Goal: Information Seeking & Learning: Find specific fact

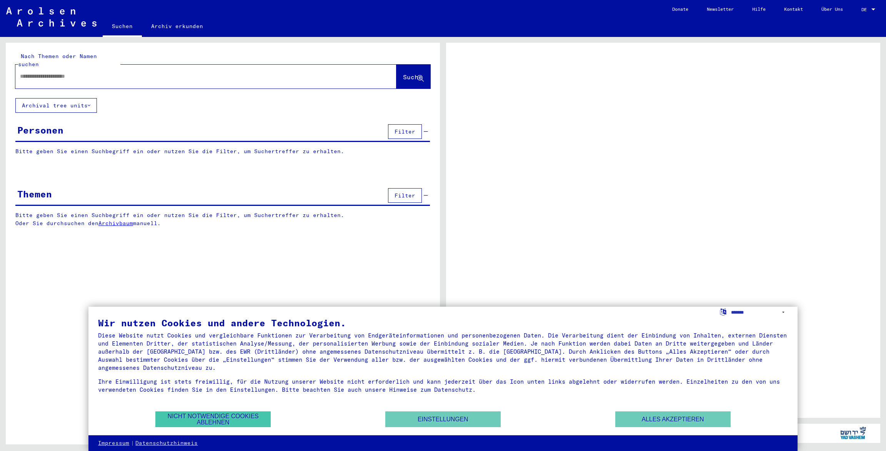
click at [249, 417] on button "Nicht notwendige Cookies ablehnen" at bounding box center [212, 419] width 115 height 16
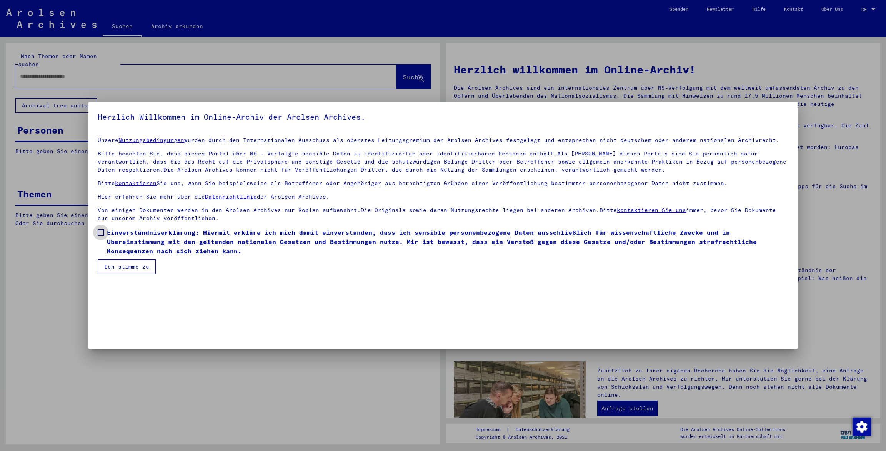
click at [102, 232] on span at bounding box center [101, 232] width 6 height 6
click at [123, 267] on button "Ich stimme zu" at bounding box center [127, 266] width 58 height 15
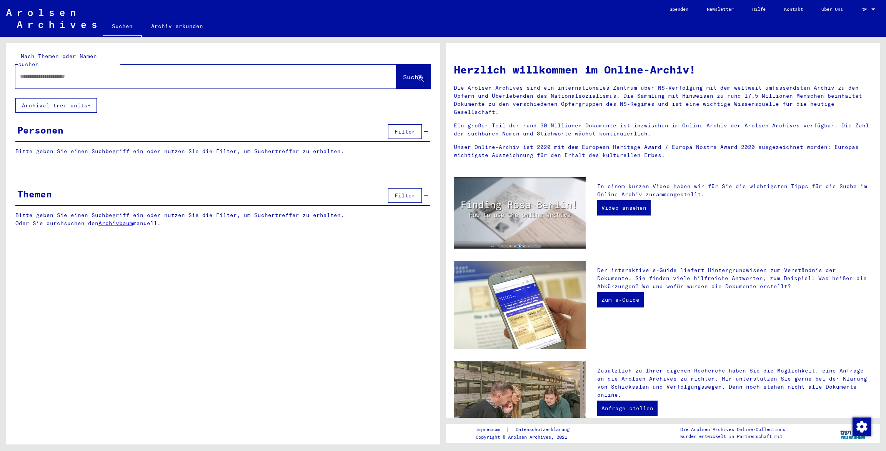
click at [56, 72] on input "text" at bounding box center [197, 76] width 354 height 8
type input "********"
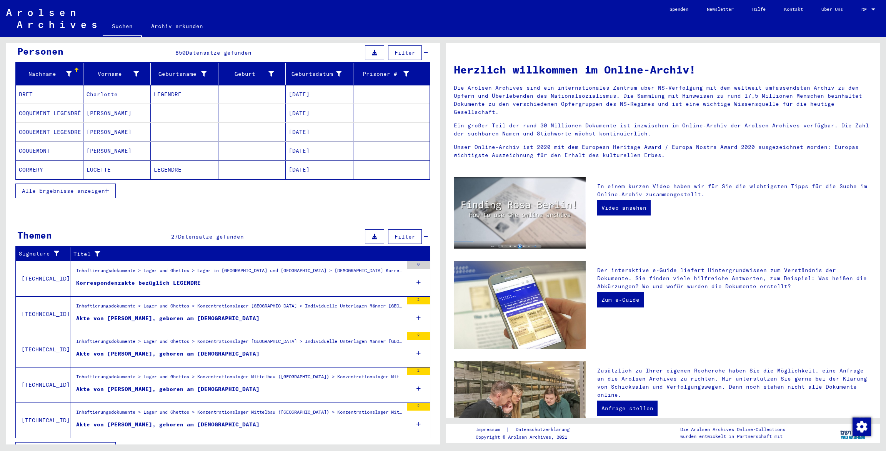
scroll to position [86, 0]
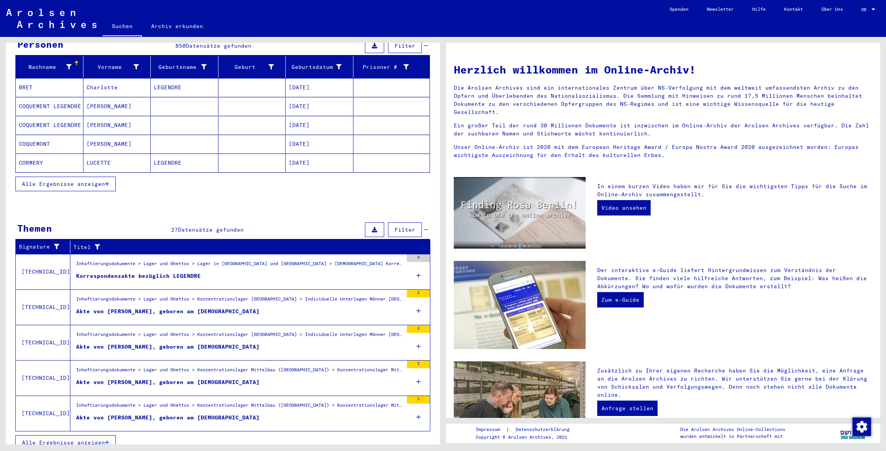
click at [65, 439] on span "Alle Ergebnisse anzeigen" at bounding box center [63, 442] width 83 height 7
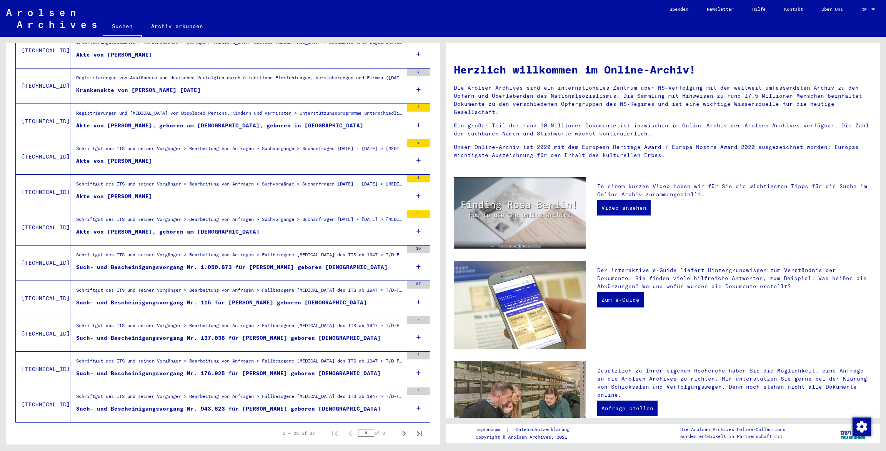
scroll to position [664, 0]
click at [405, 430] on icon "Next page" at bounding box center [404, 432] width 3 height 5
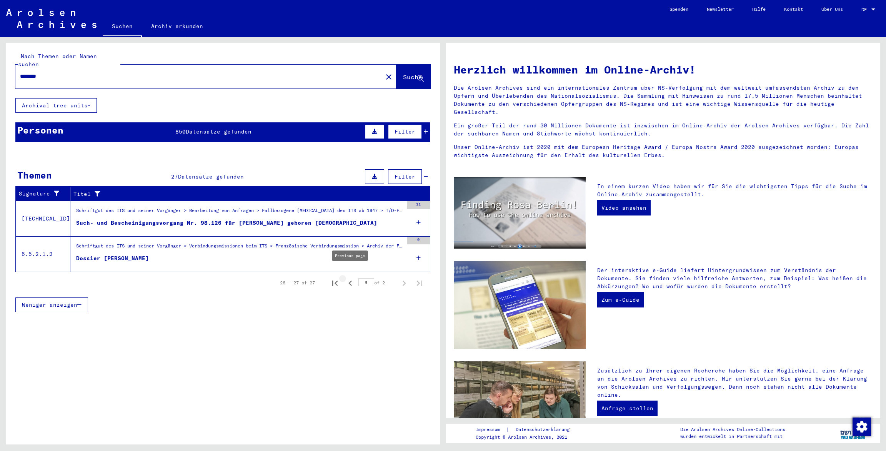
click at [350, 278] on icon "Previous page" at bounding box center [350, 283] width 11 height 11
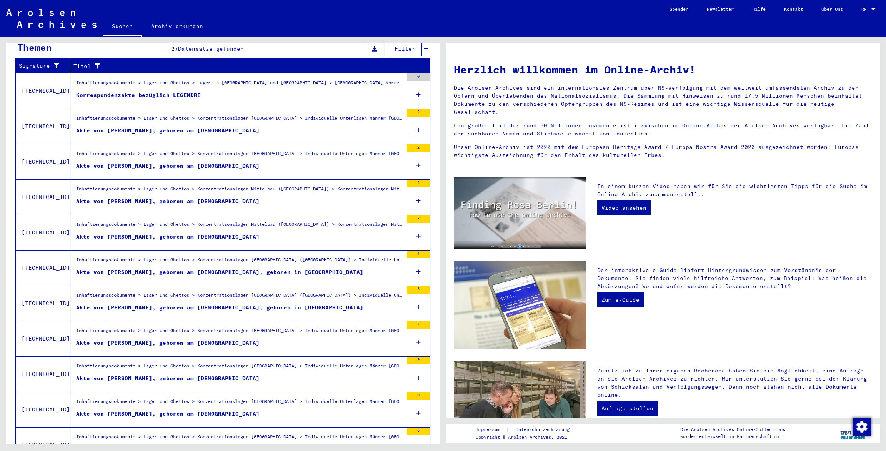
scroll to position [130, 0]
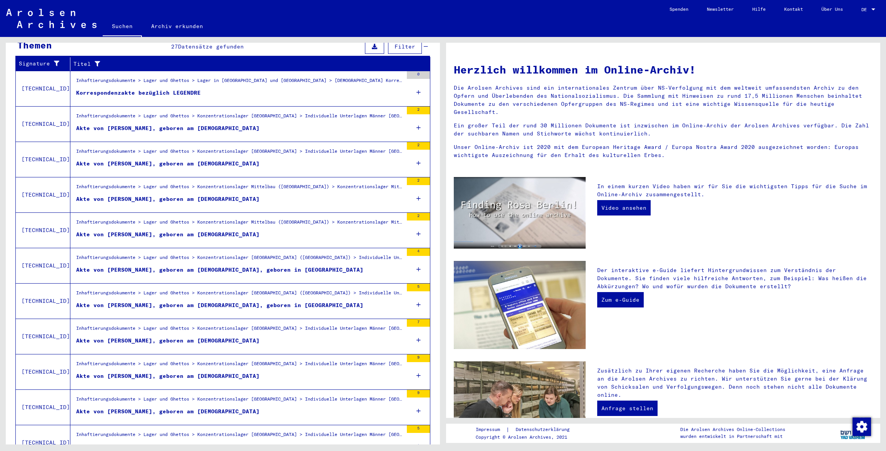
click at [417, 260] on icon at bounding box center [419, 269] width 4 height 27
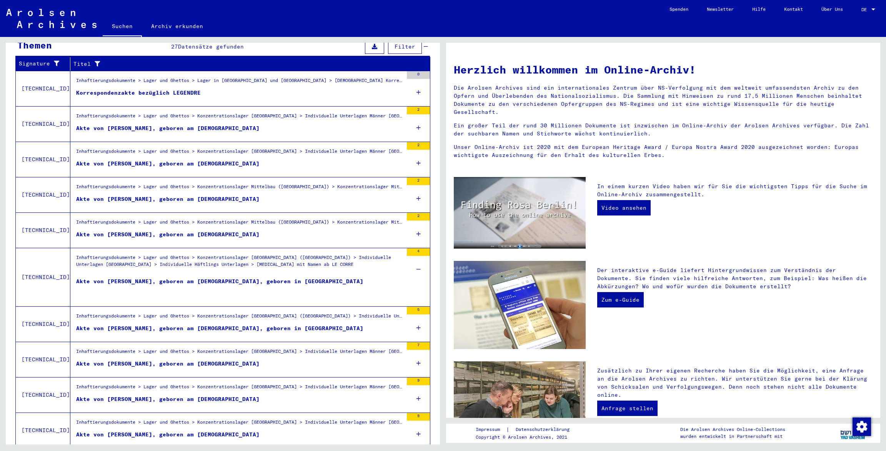
click at [249, 277] on div "Akte von [PERSON_NAME], geboren am [DEMOGRAPHIC_DATA], geboren in [GEOGRAPHIC_D…" at bounding box center [219, 288] width 287 height 23
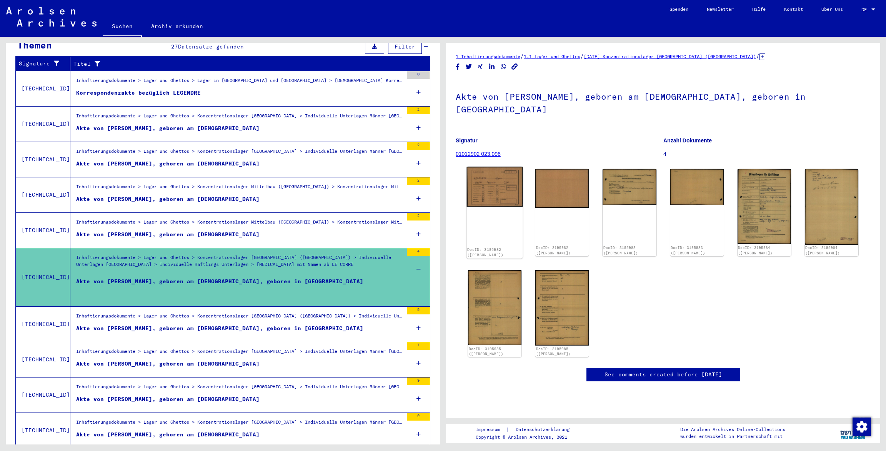
click at [508, 180] on img at bounding box center [495, 187] width 56 height 40
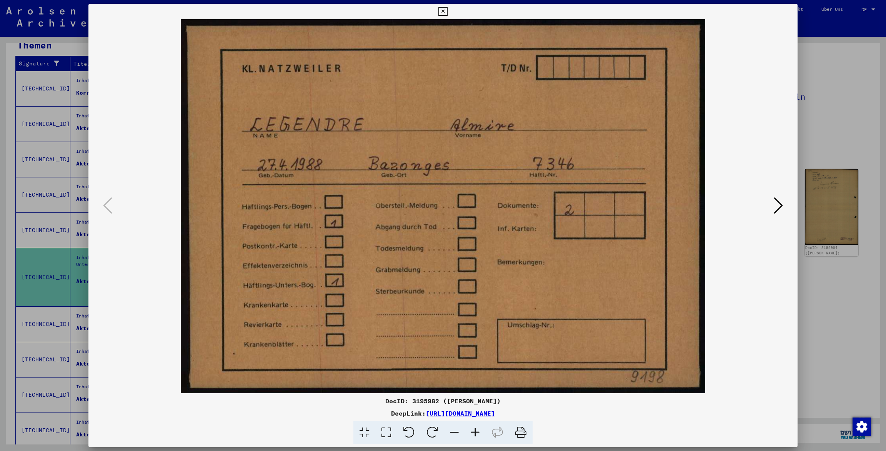
click at [781, 204] on icon at bounding box center [778, 205] width 9 height 18
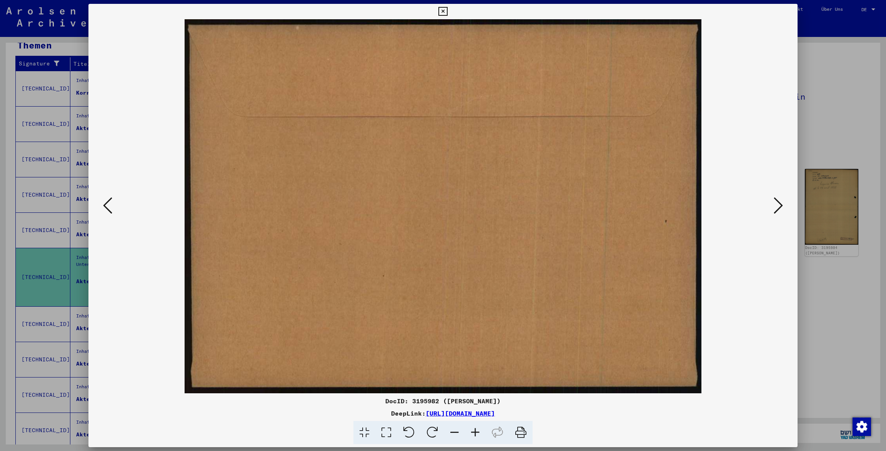
click at [781, 203] on icon at bounding box center [778, 205] width 9 height 18
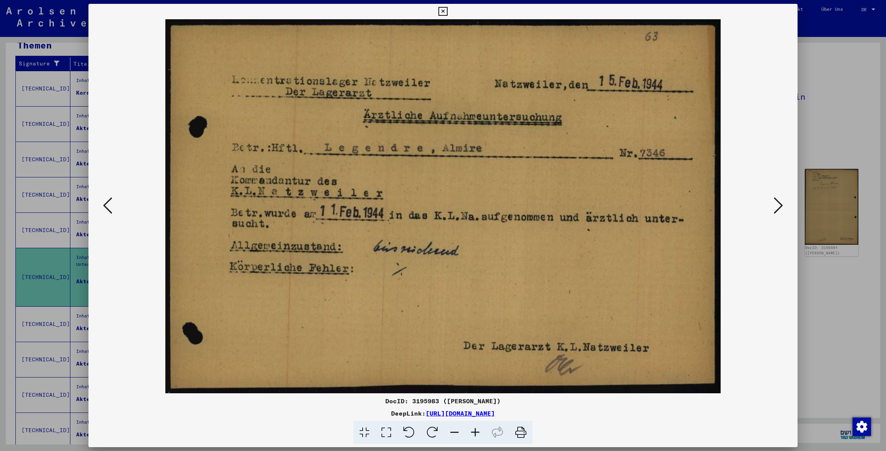
click at [781, 203] on icon at bounding box center [778, 205] width 9 height 18
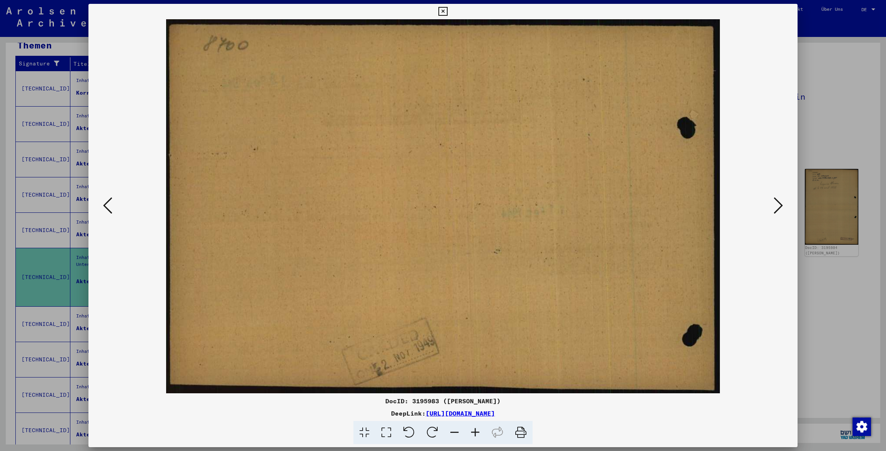
click at [781, 203] on icon at bounding box center [778, 205] width 9 height 18
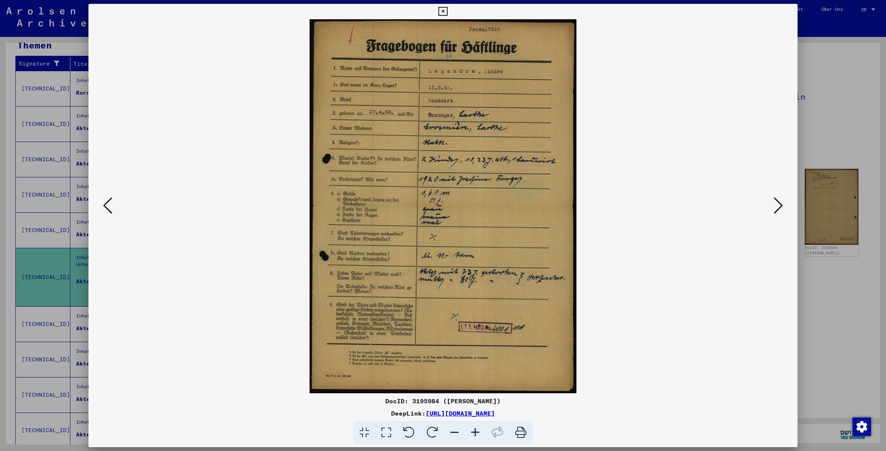
click at [781, 203] on icon at bounding box center [778, 205] width 9 height 18
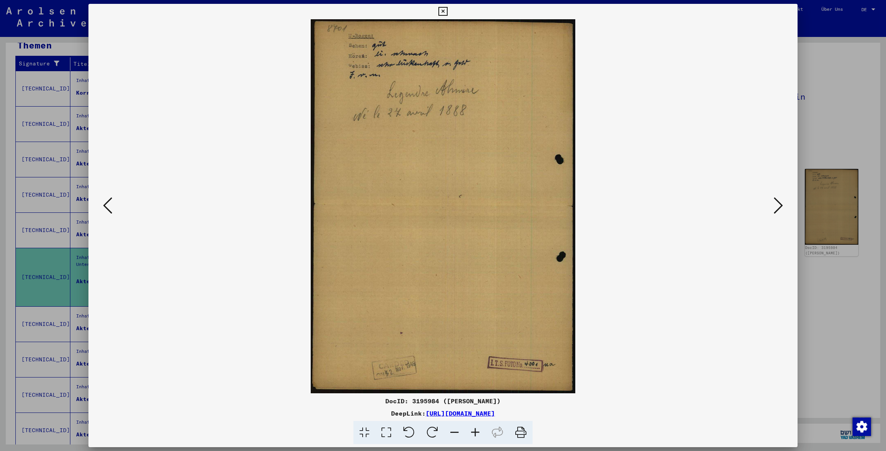
click at [781, 203] on icon at bounding box center [778, 205] width 9 height 18
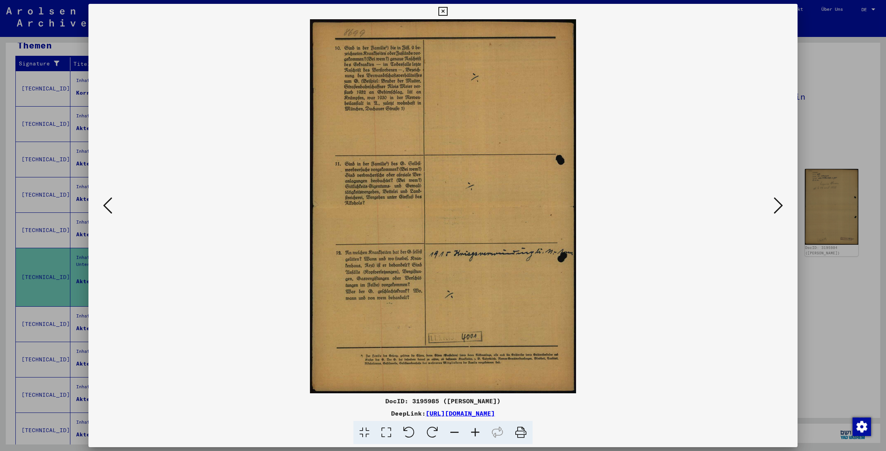
click at [781, 203] on icon at bounding box center [778, 205] width 9 height 18
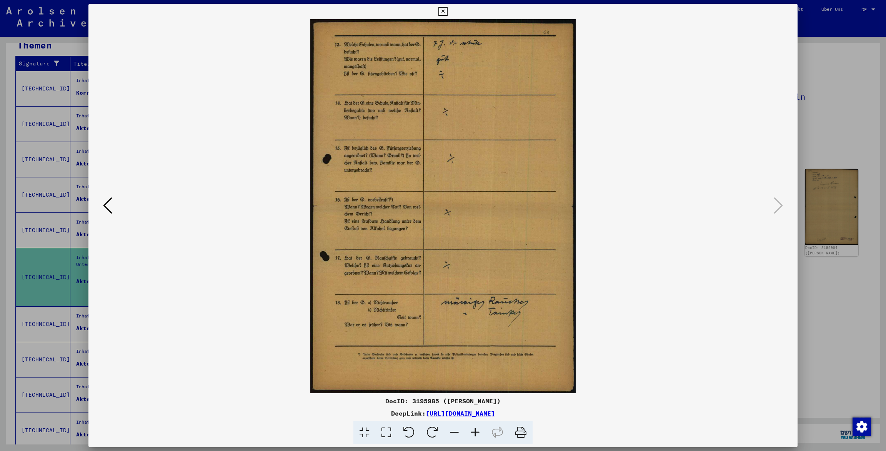
click at [447, 9] on icon at bounding box center [443, 11] width 9 height 9
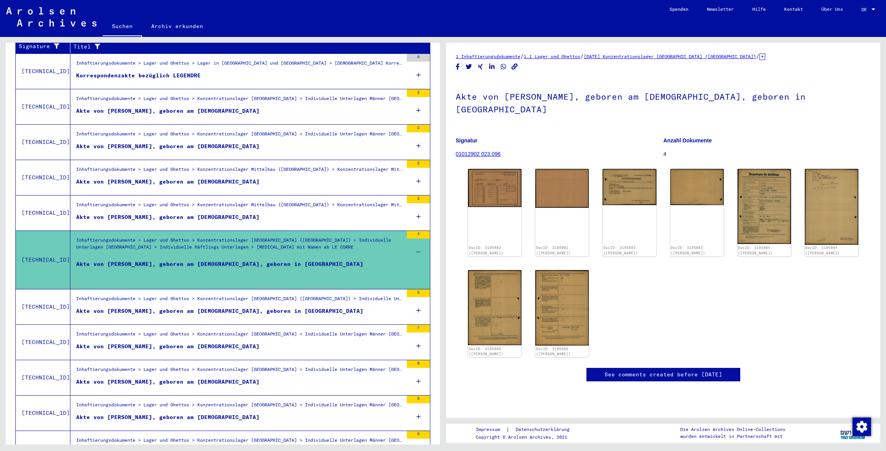
scroll to position [150, 0]
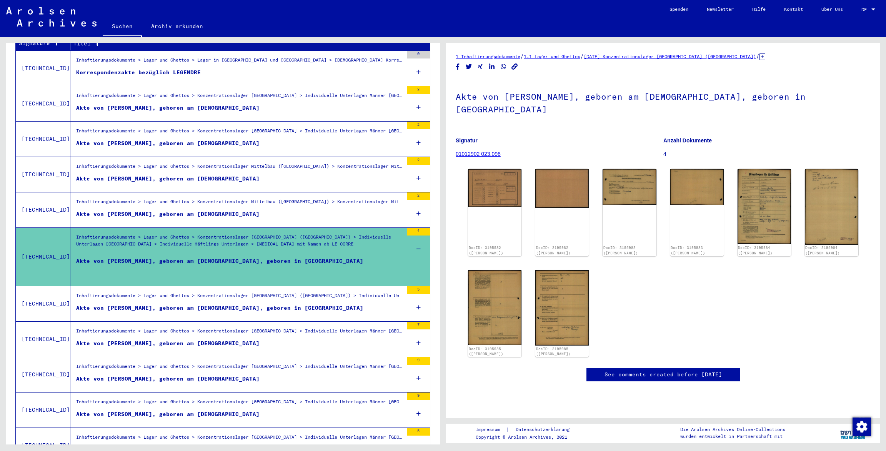
click at [261, 304] on div "Akte von [PERSON_NAME], geboren am [DEMOGRAPHIC_DATA], geboren in [GEOGRAPHIC_D…" at bounding box center [219, 308] width 287 height 8
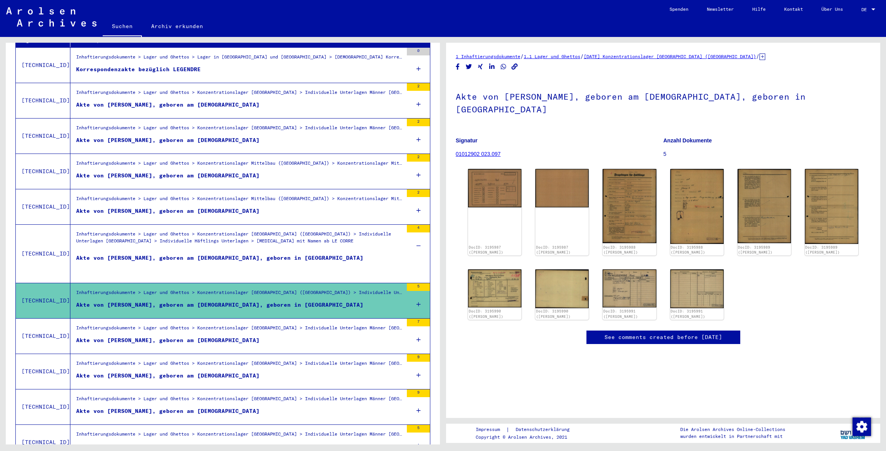
scroll to position [155, 0]
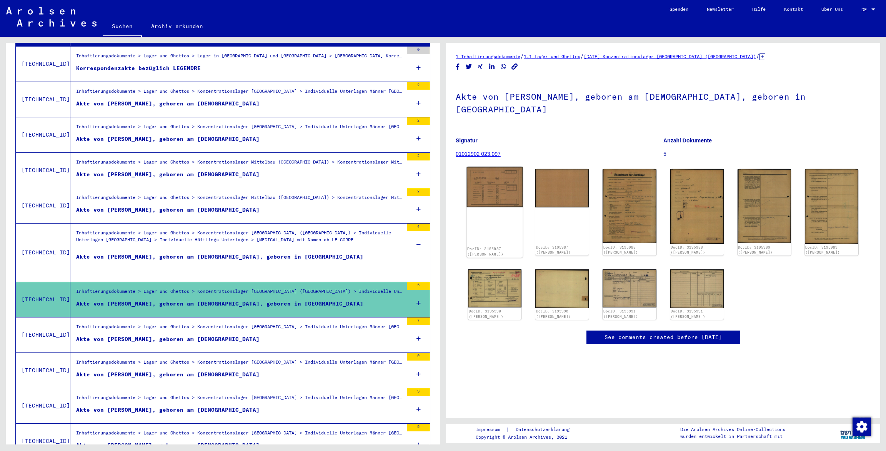
click at [496, 182] on img at bounding box center [495, 187] width 56 height 40
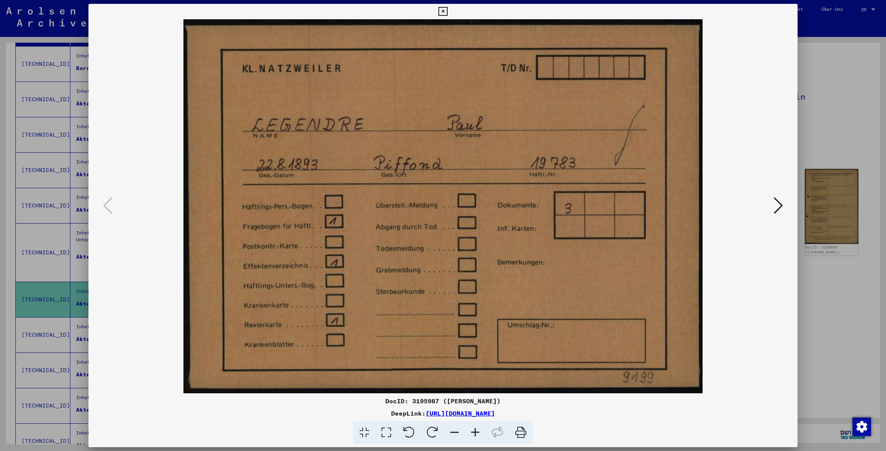
click at [780, 201] on icon at bounding box center [778, 205] width 9 height 18
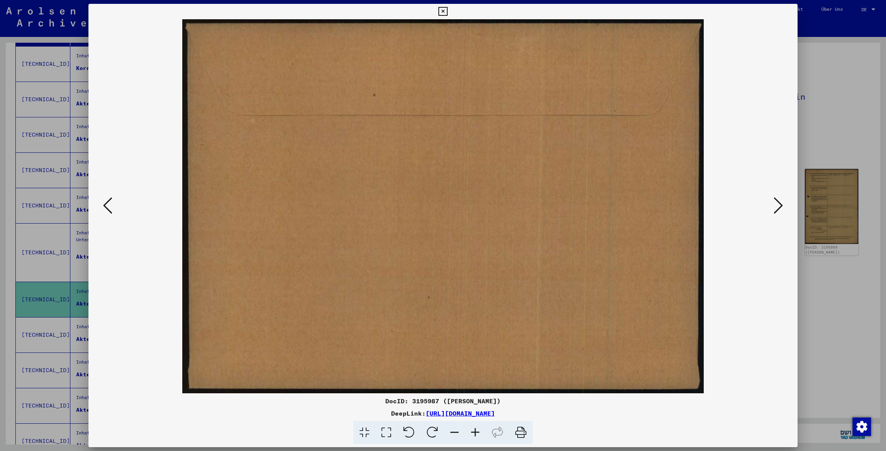
click at [780, 201] on icon at bounding box center [778, 205] width 9 height 18
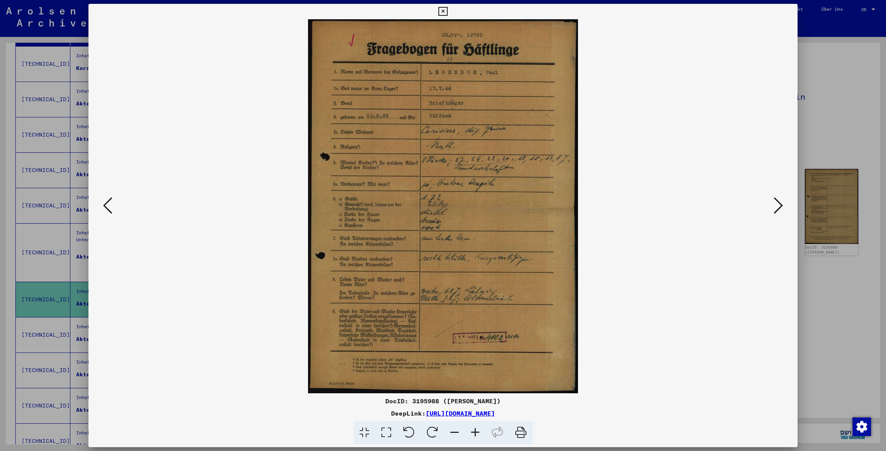
click at [780, 200] on icon at bounding box center [778, 205] width 9 height 18
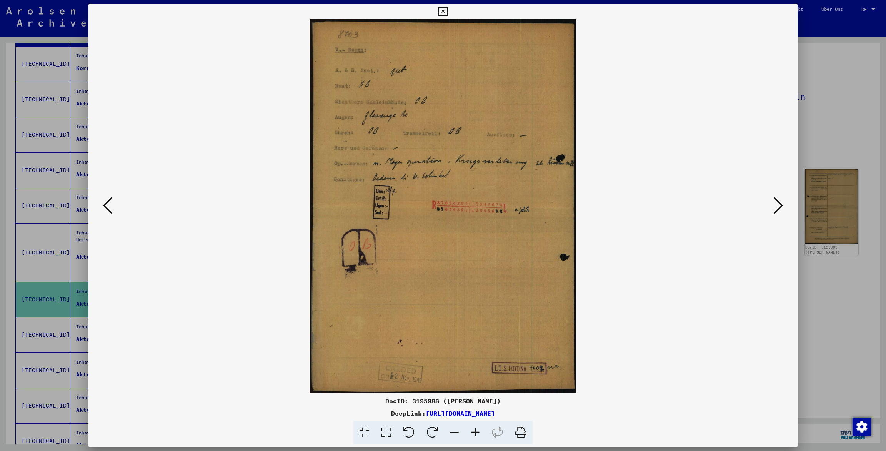
click at [106, 202] on icon at bounding box center [107, 205] width 9 height 18
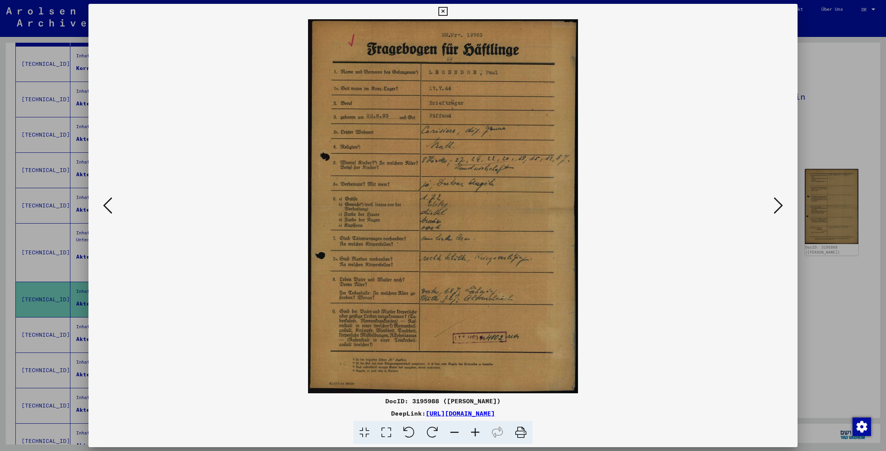
click at [782, 205] on icon at bounding box center [778, 205] width 9 height 18
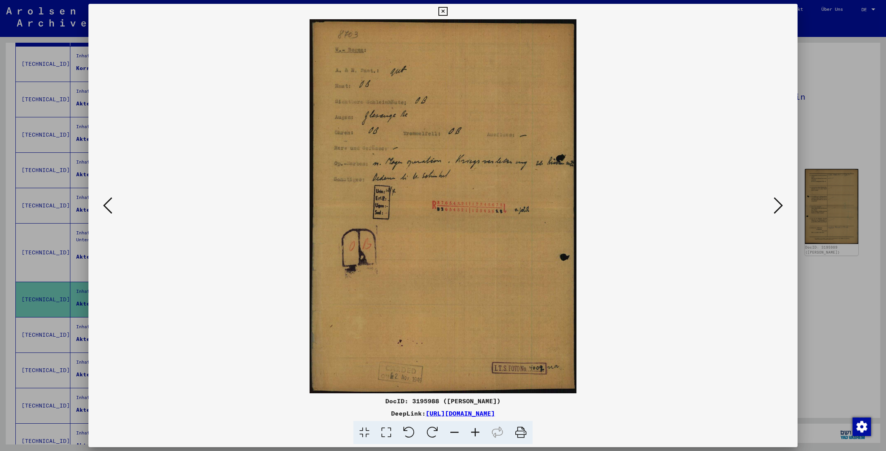
click at [781, 205] on icon at bounding box center [778, 205] width 9 height 18
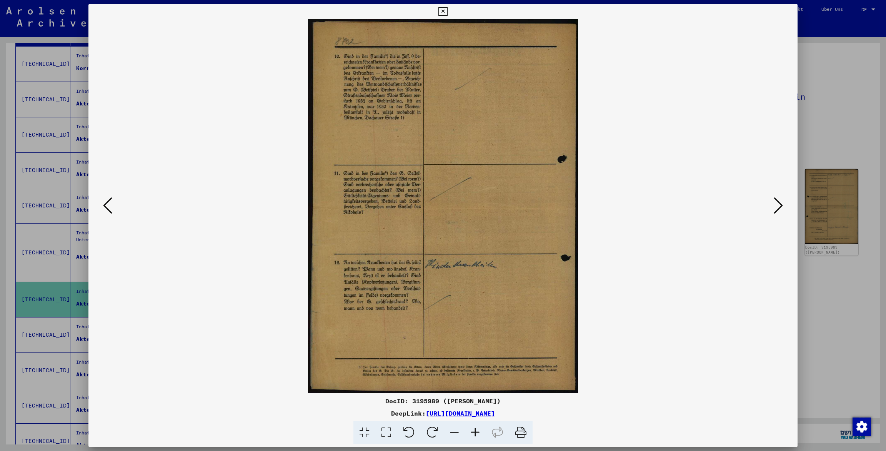
click at [781, 205] on icon at bounding box center [778, 205] width 9 height 18
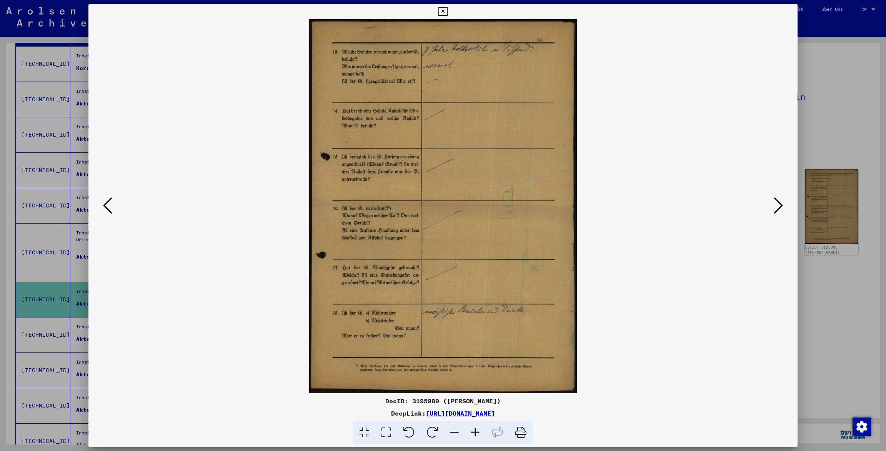
click at [781, 205] on icon at bounding box center [778, 205] width 9 height 18
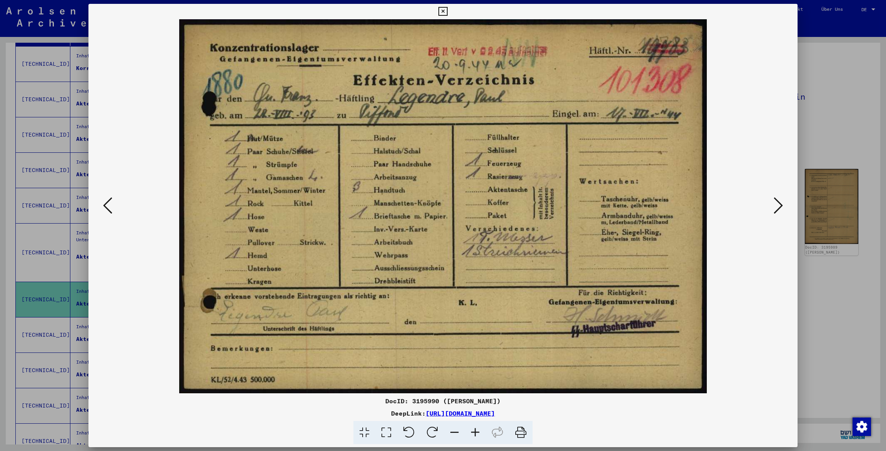
click at [781, 205] on icon at bounding box center [778, 205] width 9 height 18
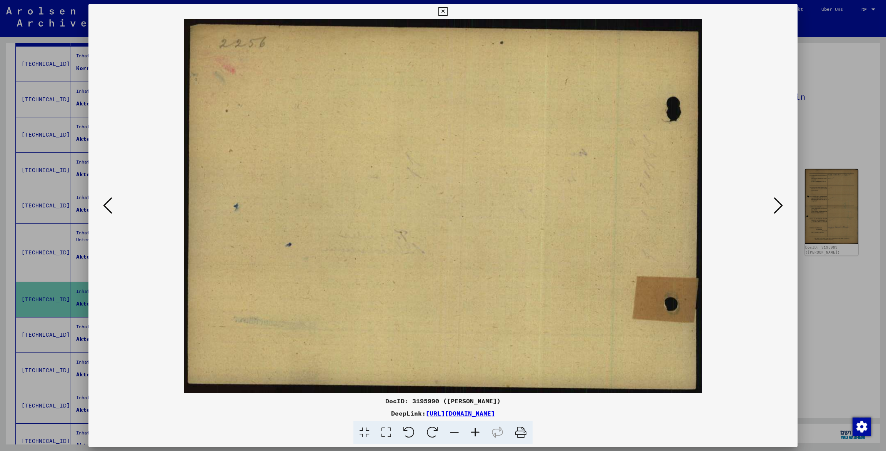
click at [781, 205] on icon at bounding box center [778, 205] width 9 height 18
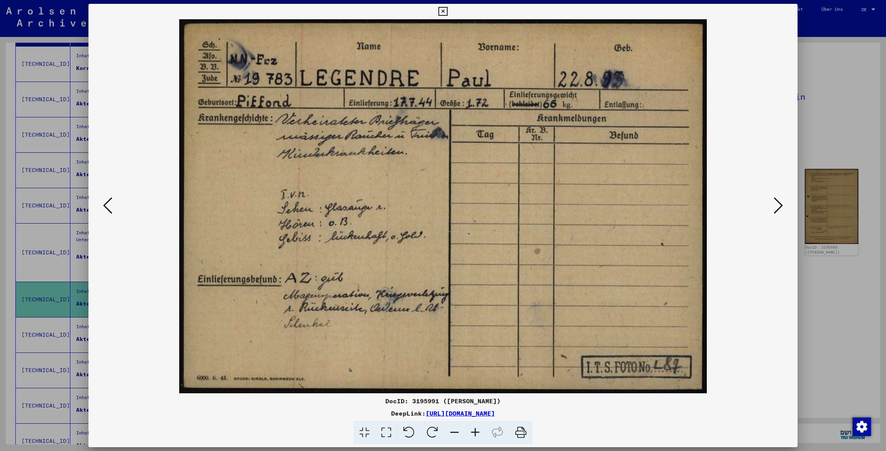
click at [781, 205] on icon at bounding box center [778, 205] width 9 height 18
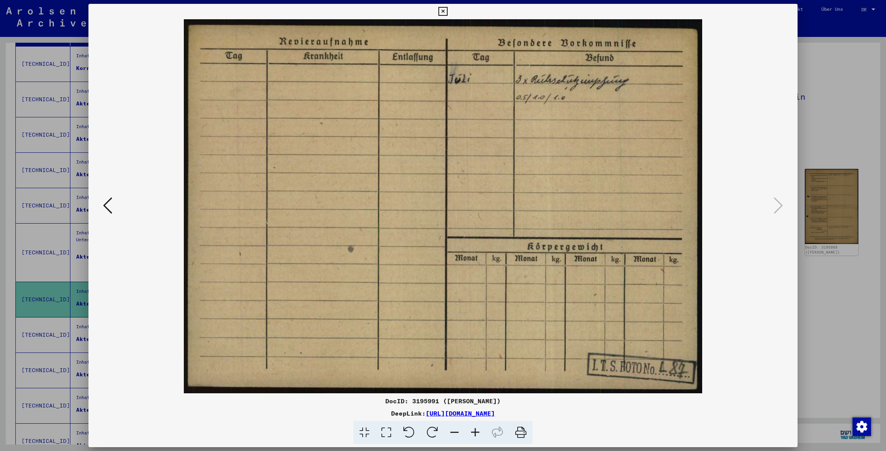
click at [447, 11] on icon at bounding box center [443, 11] width 9 height 9
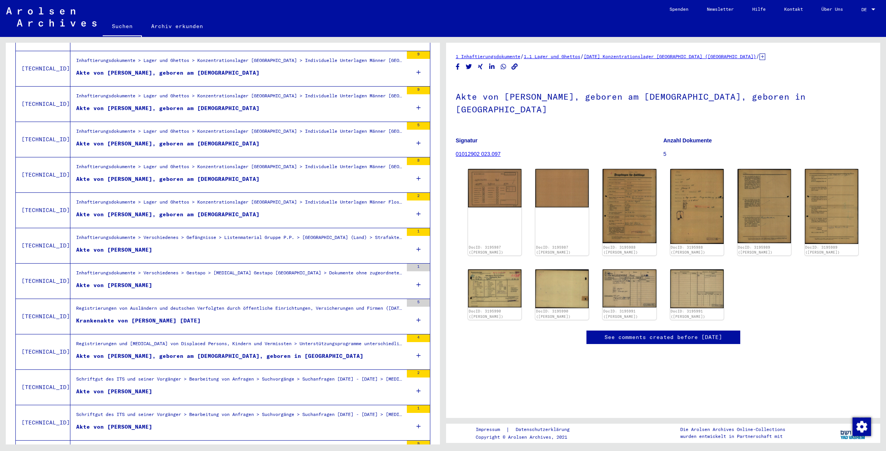
scroll to position [458, 0]
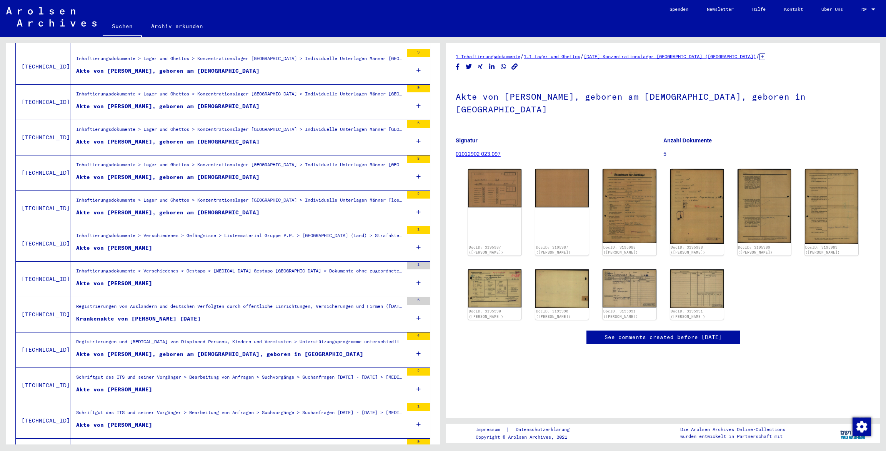
click at [244, 232] on div "Inhaftierungsdokumente > Verschiedenes > Gefängnisse > Listenmaterial Gruppe P.…" at bounding box center [239, 237] width 327 height 11
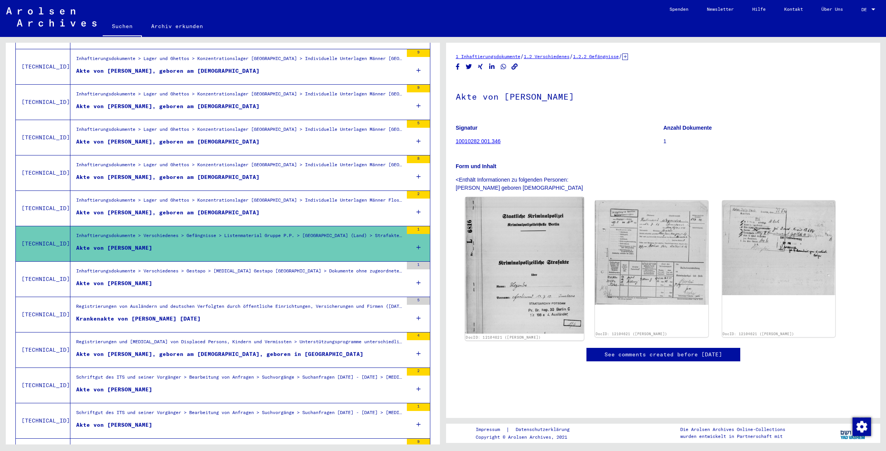
click at [505, 243] on img at bounding box center [524, 265] width 119 height 137
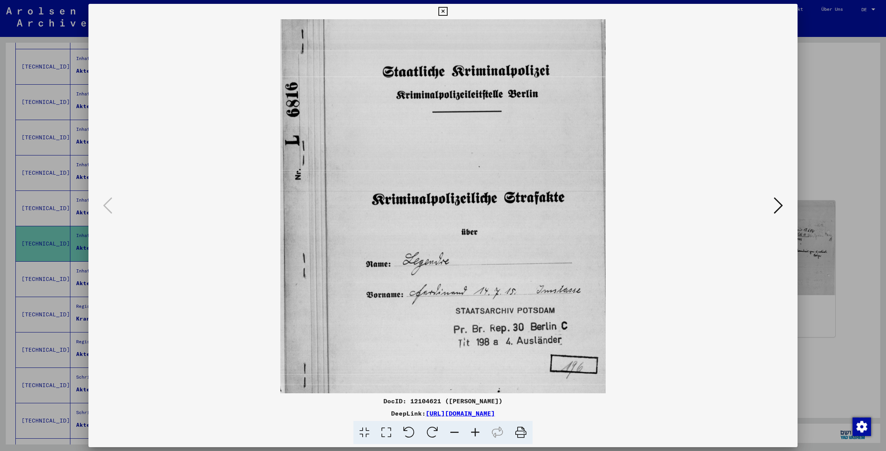
click at [779, 201] on icon at bounding box center [778, 205] width 9 height 18
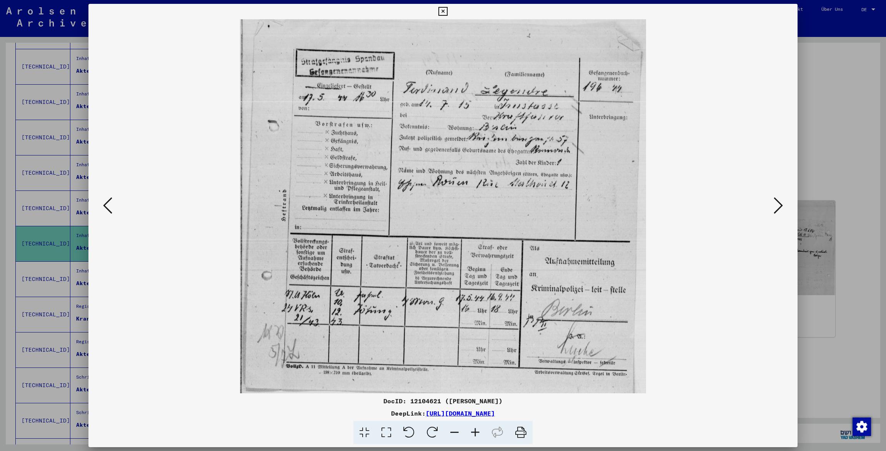
click at [779, 201] on icon at bounding box center [778, 205] width 9 height 18
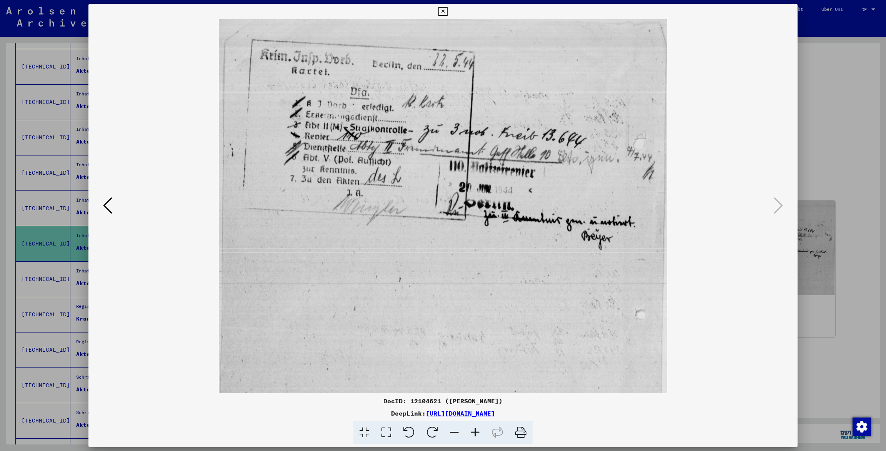
click at [447, 8] on icon at bounding box center [443, 11] width 9 height 9
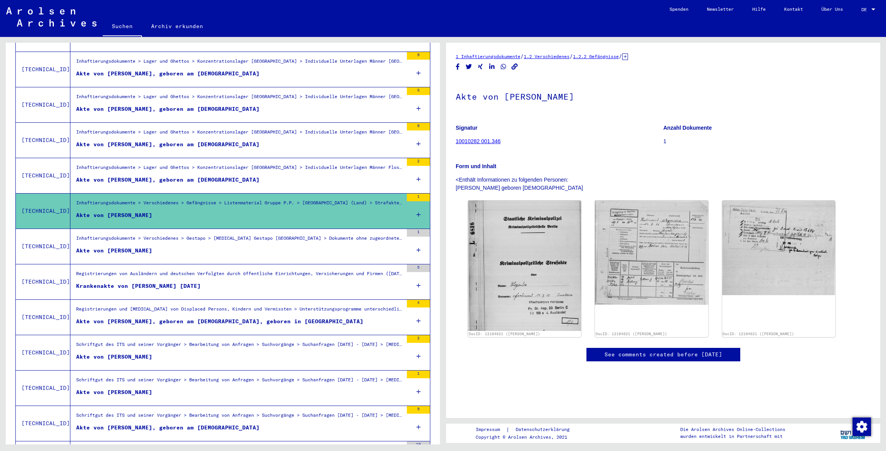
scroll to position [497, 0]
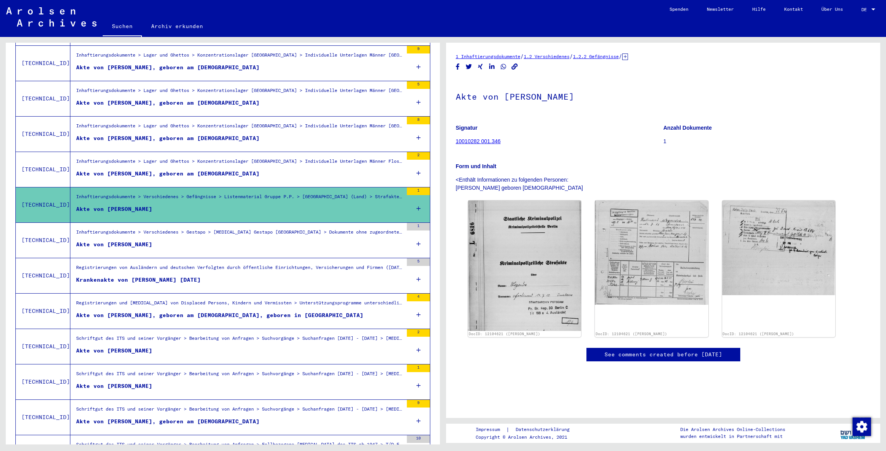
click at [132, 311] on div "Akte von [PERSON_NAME], geboren am [DEMOGRAPHIC_DATA], geboren in [GEOGRAPHIC_D…" at bounding box center [219, 315] width 287 height 8
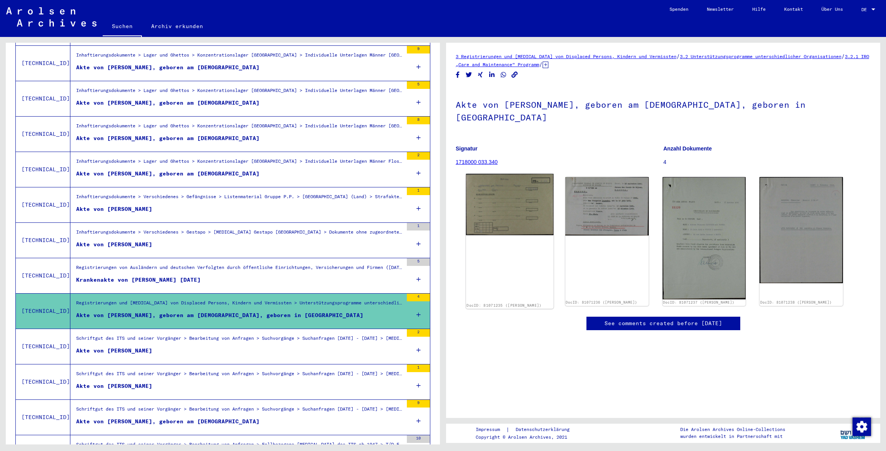
click at [507, 184] on img at bounding box center [510, 205] width 88 height 62
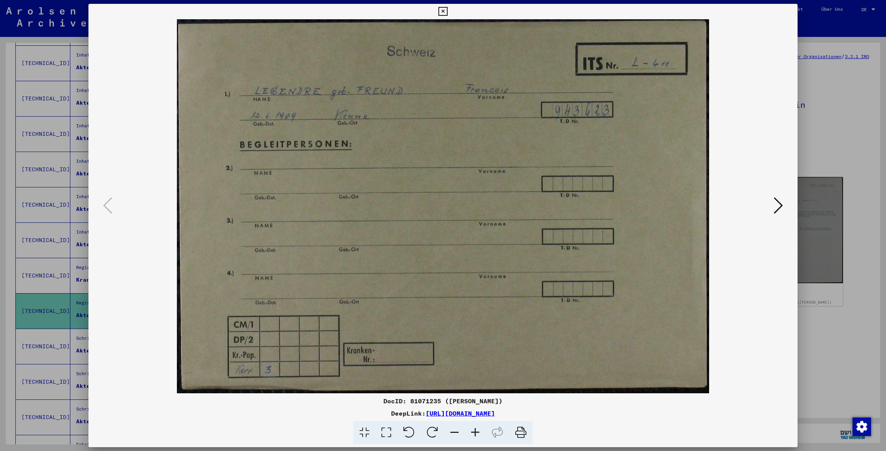
click at [784, 205] on button at bounding box center [779, 206] width 14 height 22
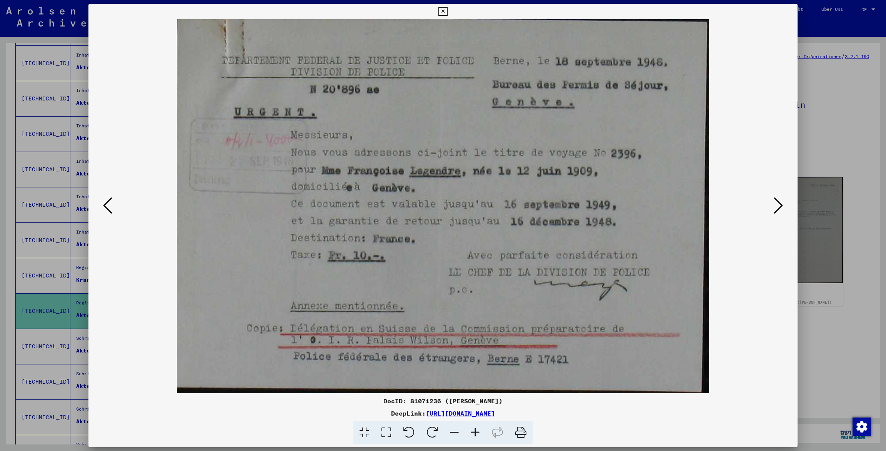
click at [784, 205] on button at bounding box center [779, 206] width 14 height 22
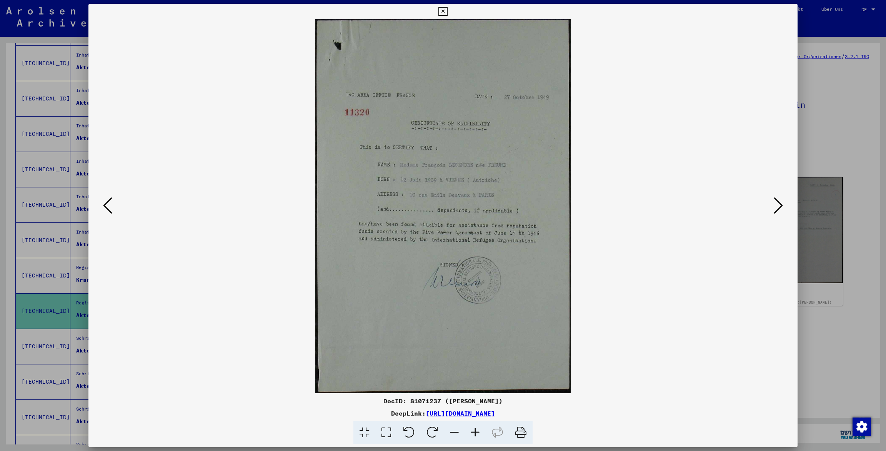
click at [784, 205] on button at bounding box center [779, 206] width 14 height 22
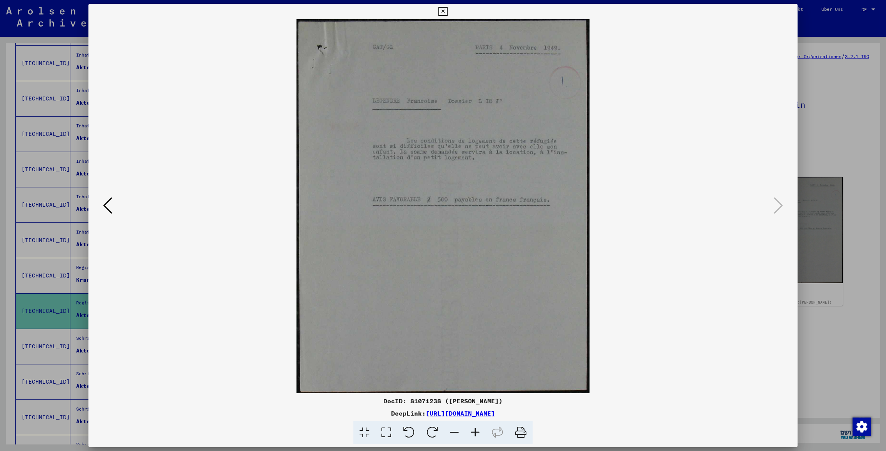
click at [447, 9] on icon at bounding box center [443, 11] width 9 height 9
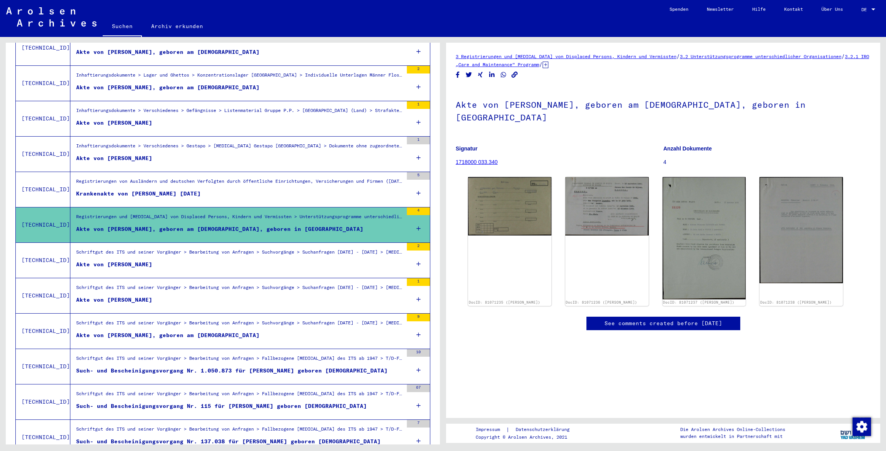
scroll to position [585, 0]
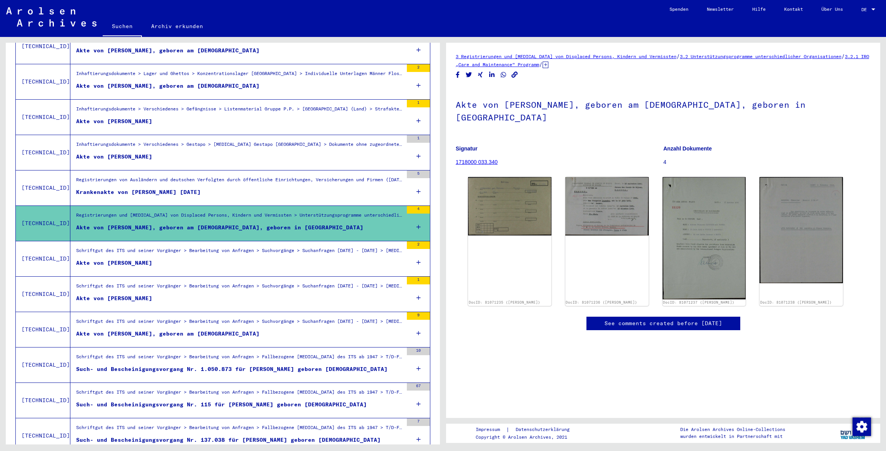
click at [342, 259] on figure "Akte von [PERSON_NAME]" at bounding box center [239, 265] width 327 height 12
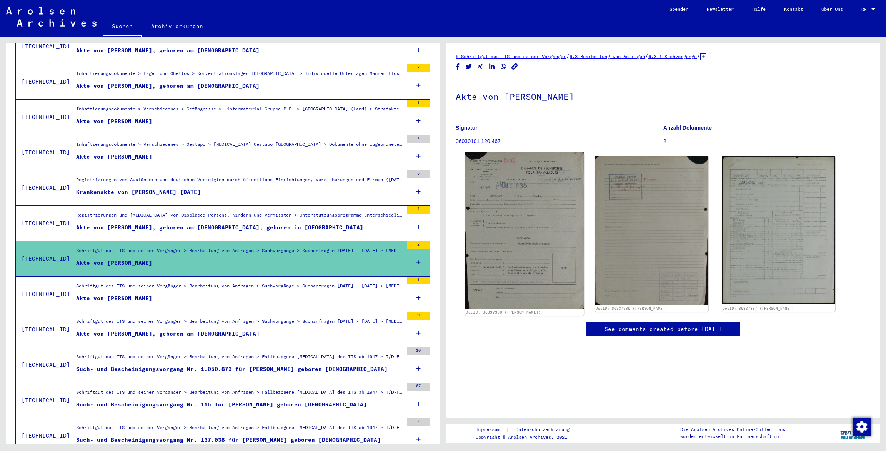
click at [525, 191] on img at bounding box center [524, 230] width 119 height 156
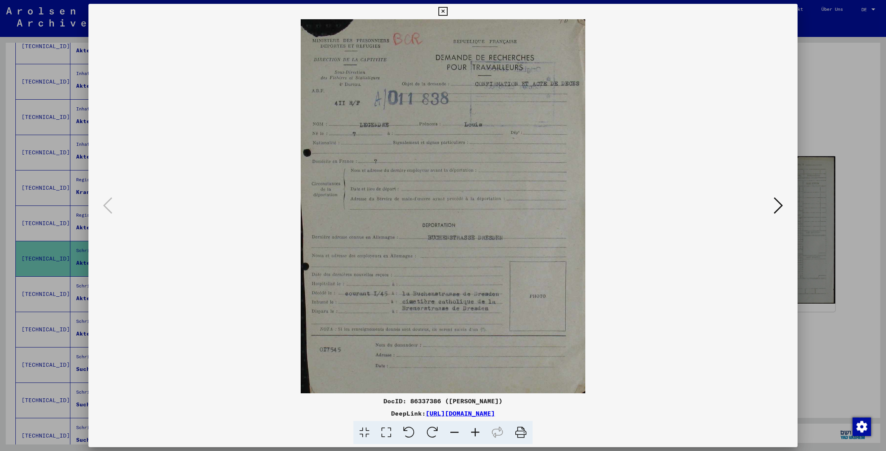
click at [779, 203] on icon at bounding box center [778, 205] width 9 height 18
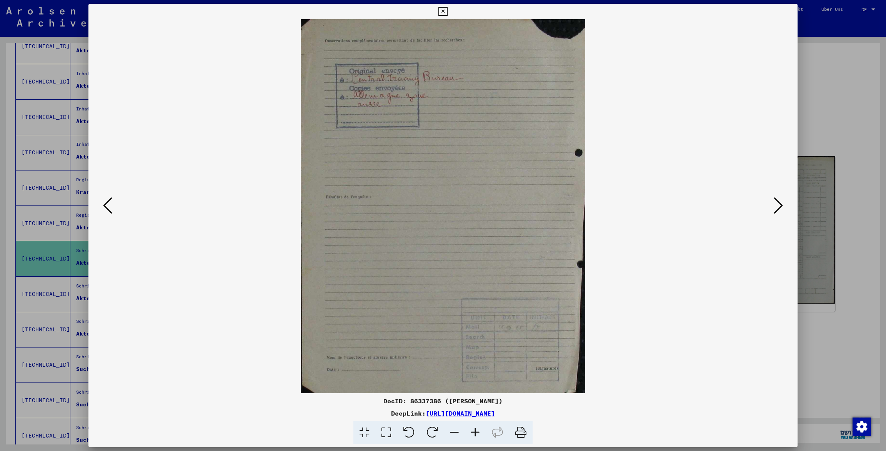
click at [779, 203] on icon at bounding box center [778, 205] width 9 height 18
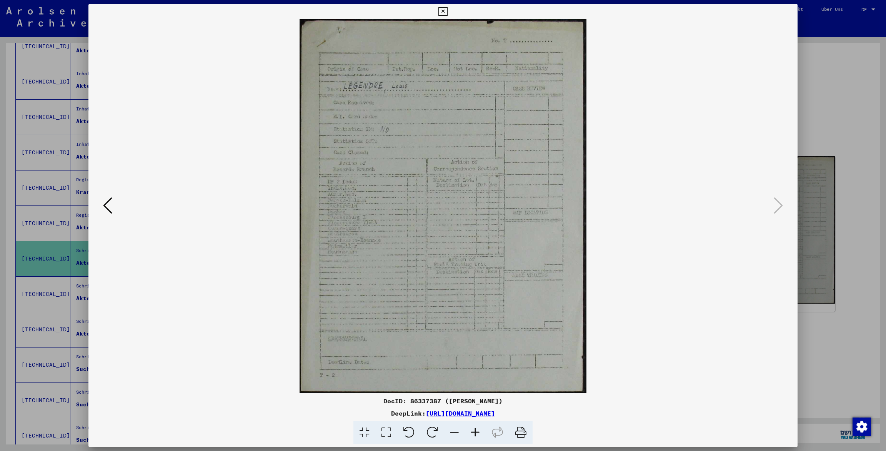
click at [447, 11] on icon at bounding box center [443, 11] width 9 height 9
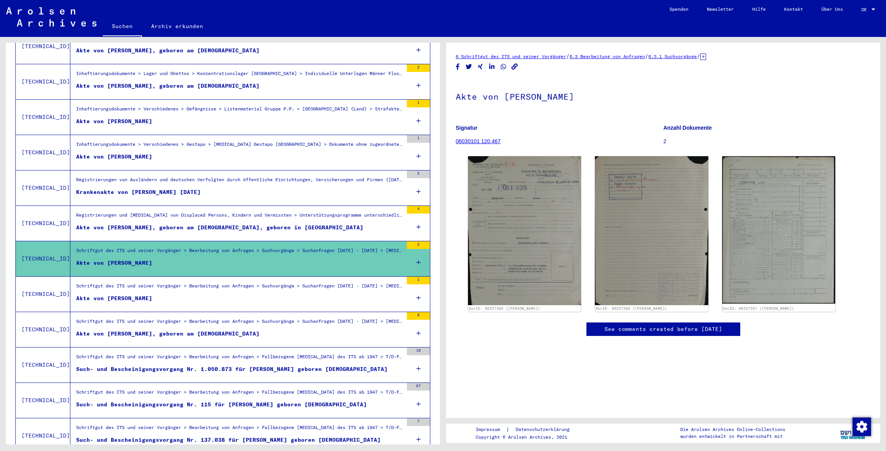
click at [234, 282] on div "Schriftgut des ITS und seiner Vorgänger > Bearbeitung von Anfragen > Suchvorgän…" at bounding box center [239, 287] width 327 height 11
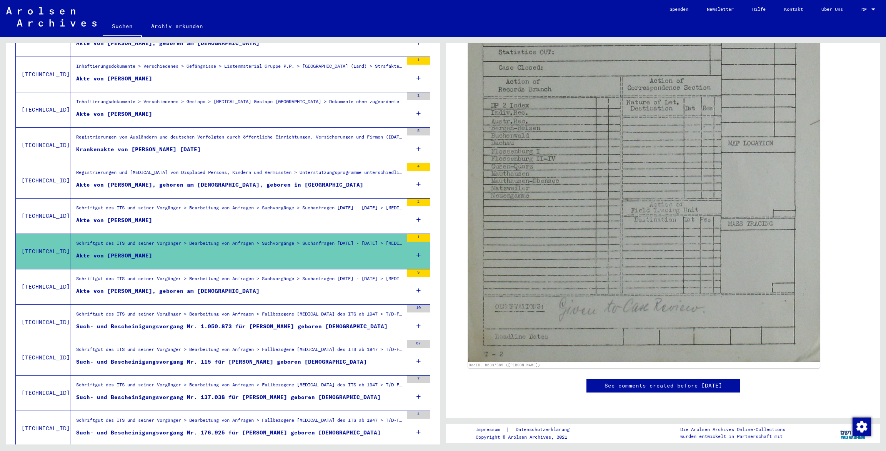
scroll to position [627, 0]
click at [304, 323] on div "Such- und Bescheinigungsvorgang Nr. 1.050.873 für [PERSON_NAME] geboren [DEMOGR…" at bounding box center [232, 327] width 312 height 8
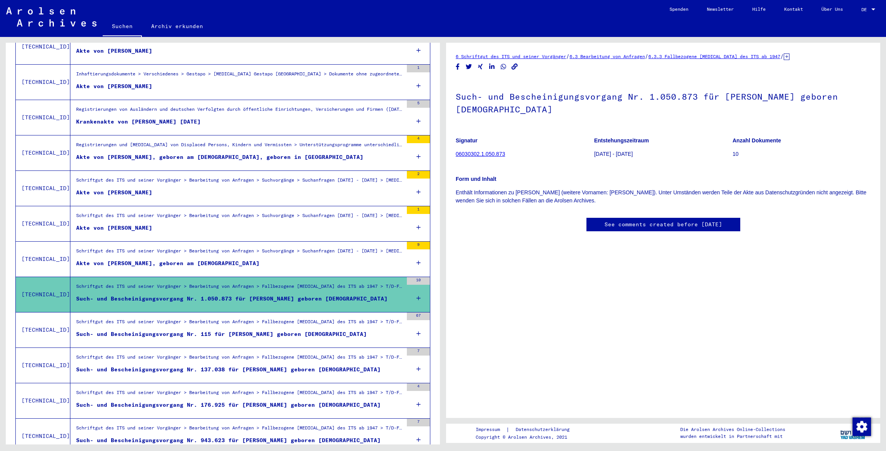
scroll to position [657, 0]
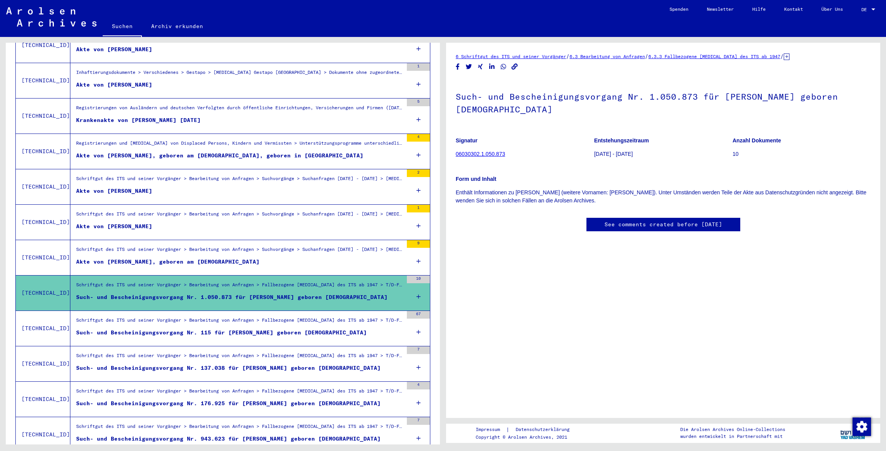
click at [301, 329] on div "Such- und Bescheinigungsvorgang Nr. 115 für [PERSON_NAME] geboren [DEMOGRAPHIC_…" at bounding box center [221, 333] width 291 height 8
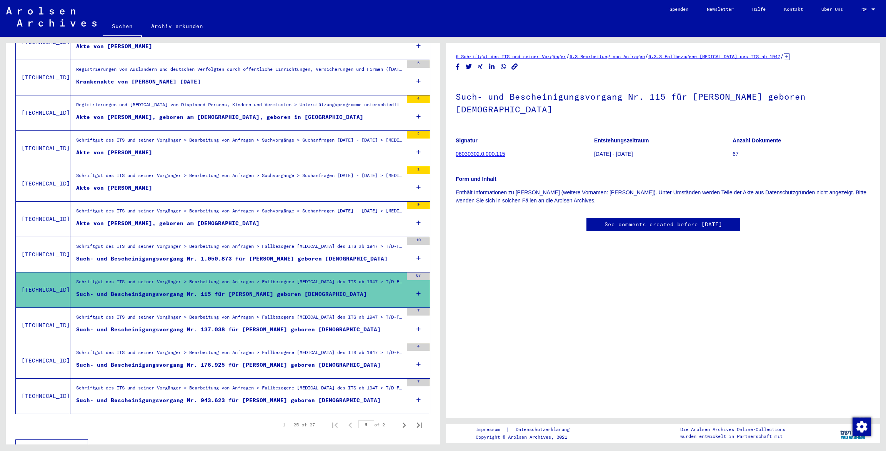
scroll to position [699, 0]
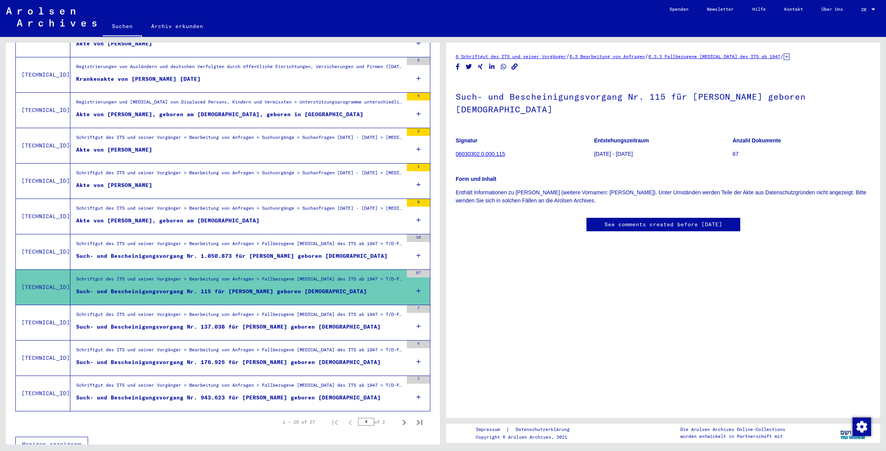
click at [302, 323] on div "Such- und Bescheinigungsvorgang Nr. 137.038 für [PERSON_NAME] geboren [DEMOGRAP…" at bounding box center [228, 327] width 305 height 8
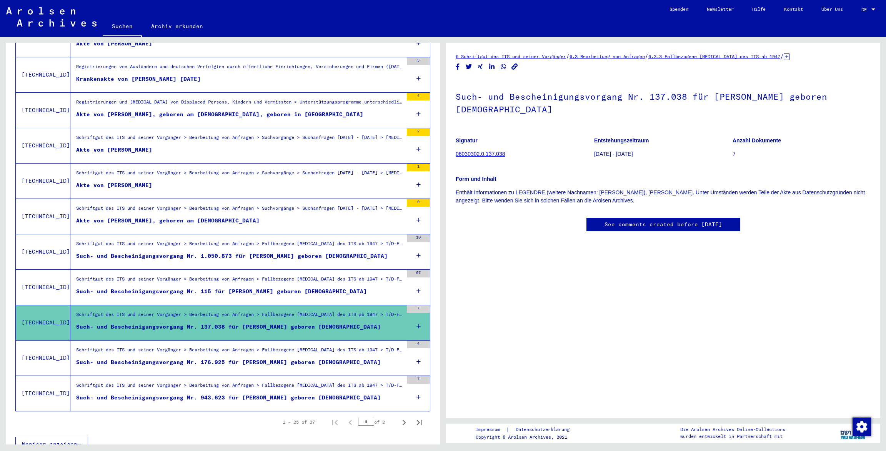
scroll to position [696, 0]
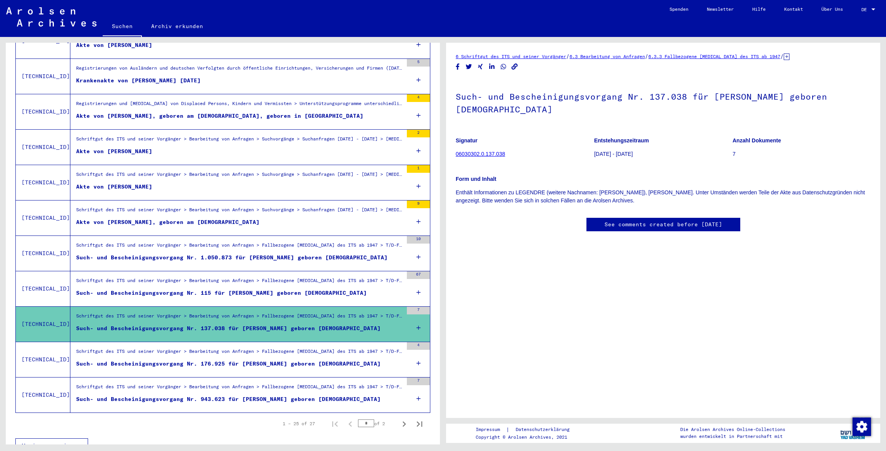
click at [291, 360] on div "Such- und Bescheinigungsvorgang Nr. 176.925 für [PERSON_NAME] geboren [DEMOGRAP…" at bounding box center [228, 364] width 305 height 8
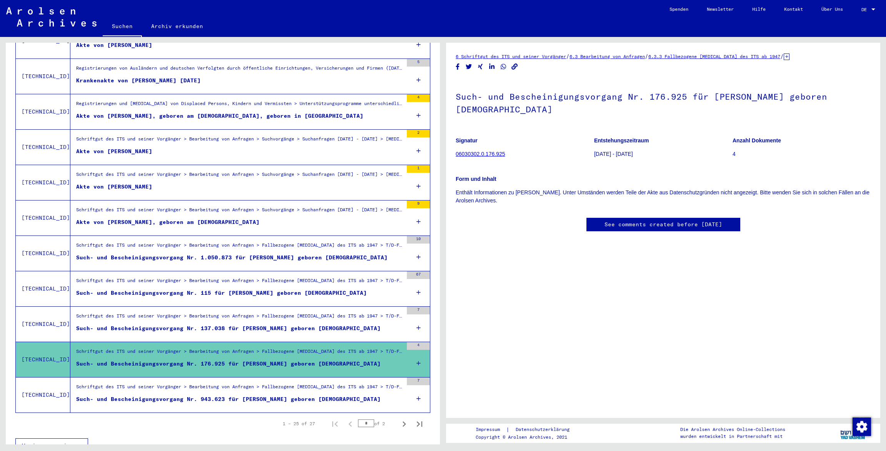
click at [274, 384] on div "Schriftgut des ITS und seiner Vorgänger > Bearbeitung von Anfragen > Fallbezoge…" at bounding box center [239, 388] width 327 height 11
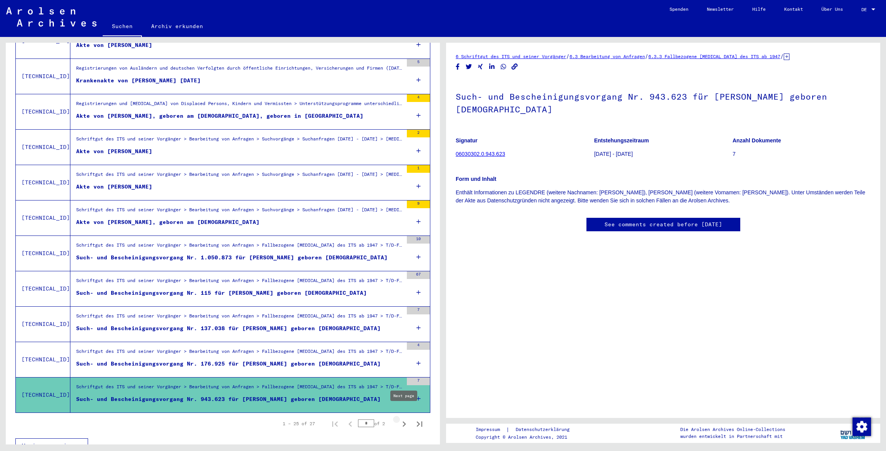
click at [403, 419] on icon "Next page" at bounding box center [404, 424] width 11 height 11
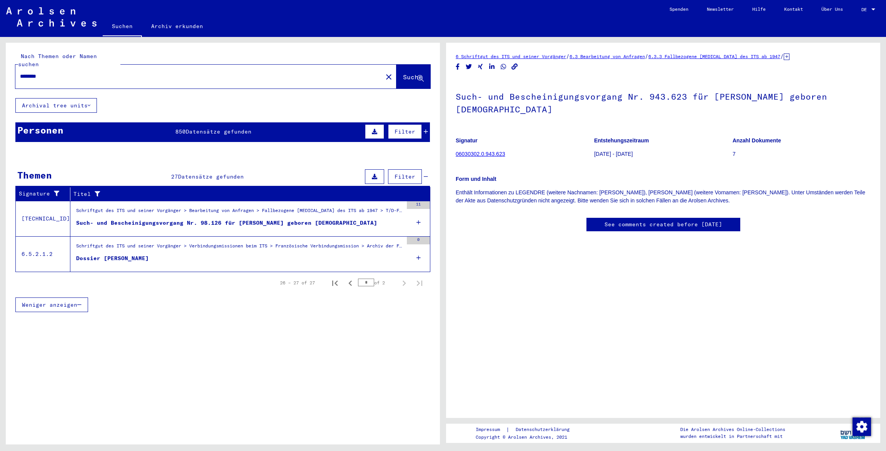
click at [235, 242] on div "Schriftgut des ITS und seiner Vorgänger > Verbindungsmissionen beim ITS > Franz…" at bounding box center [239, 247] width 327 height 11
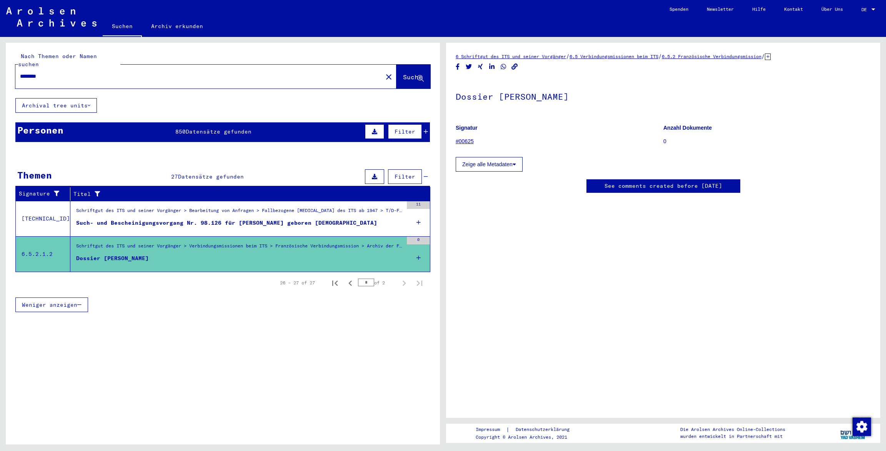
click at [280, 219] on div "Such- und Bescheinigungsvorgang Nr. 98.126 für [PERSON_NAME] geboren [DEMOGRAPH…" at bounding box center [226, 223] width 301 height 8
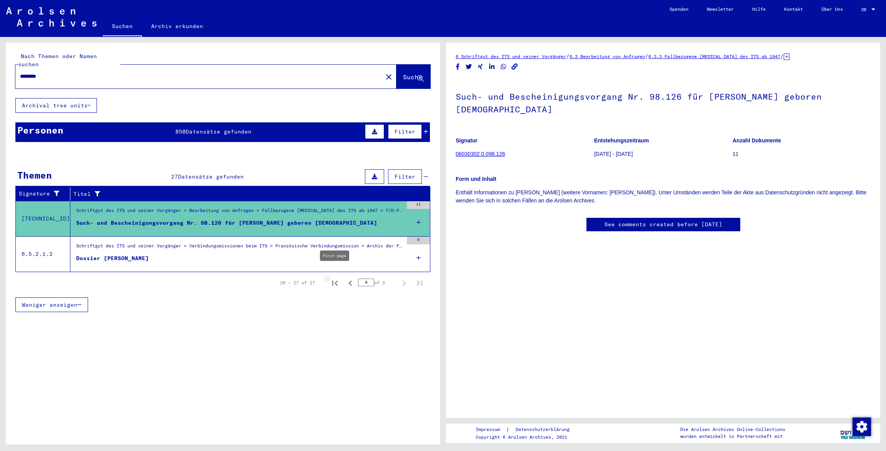
click at [333, 278] on icon "First page" at bounding box center [335, 283] width 11 height 11
type input "*"
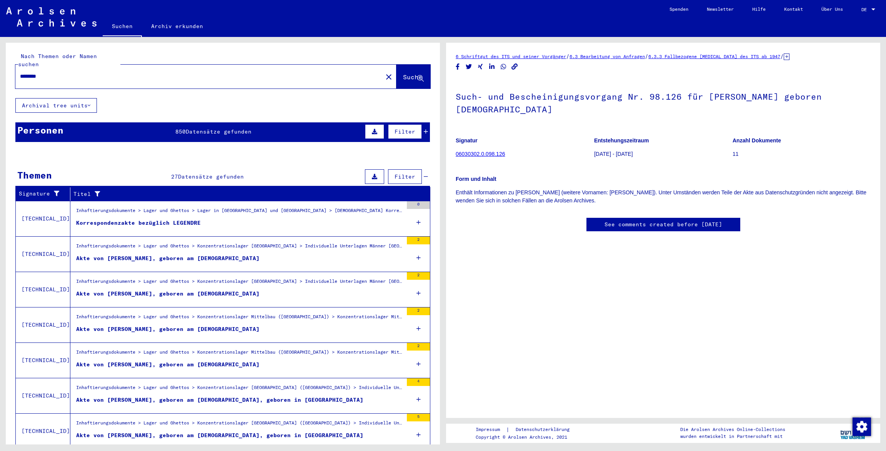
drag, startPoint x: 63, startPoint y: 66, endPoint x: 2, endPoint y: 64, distance: 61.2
click at [20, 72] on input "********" at bounding box center [199, 76] width 358 height 8
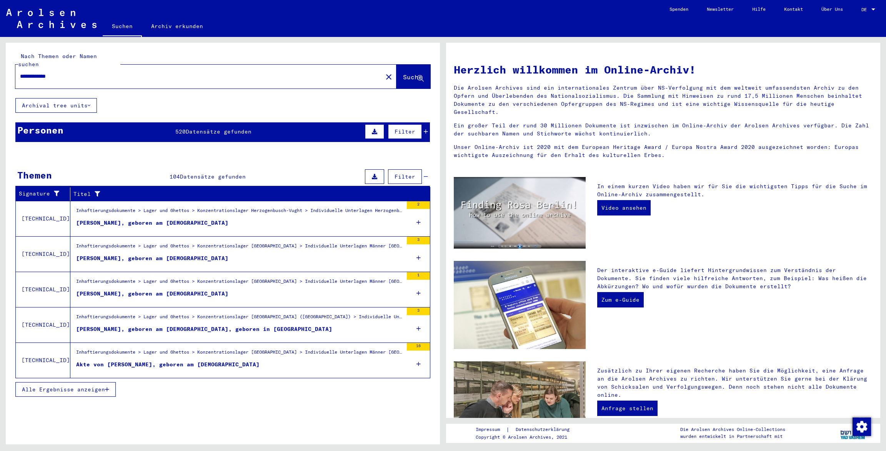
type input "**********"
